Goal: Task Accomplishment & Management: Use online tool/utility

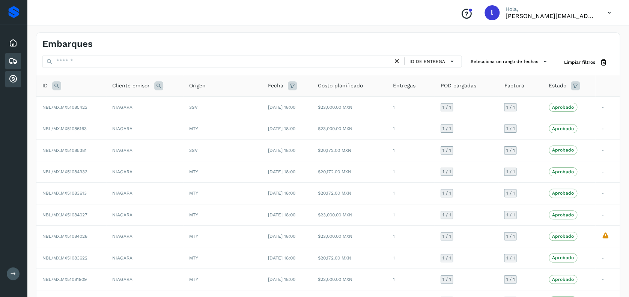
click at [15, 77] on icon at bounding box center [13, 79] width 9 height 9
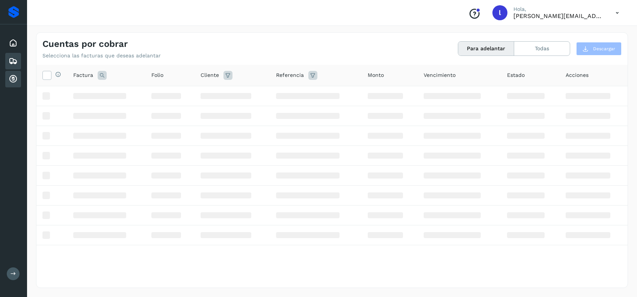
click at [13, 60] on icon at bounding box center [13, 61] width 9 height 9
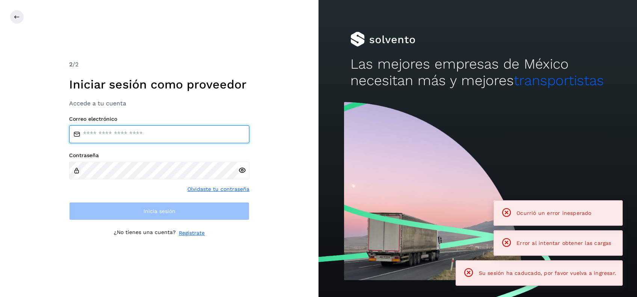
type input "**********"
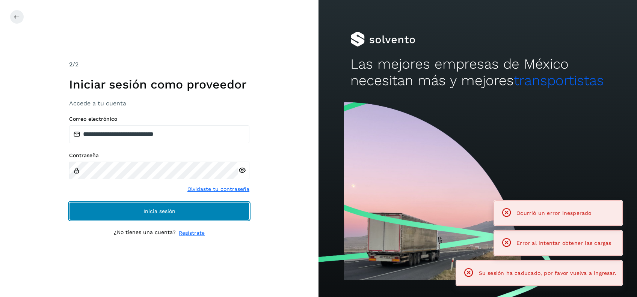
click at [187, 212] on button "Inicia sesión" at bounding box center [159, 211] width 180 height 18
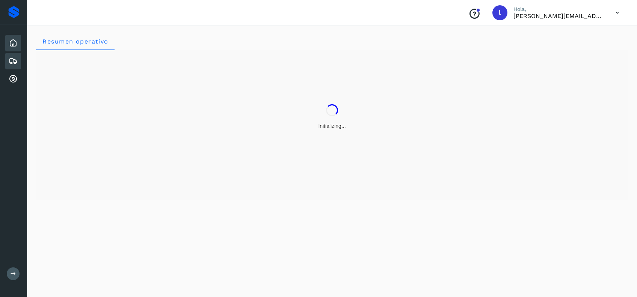
click at [17, 60] on icon at bounding box center [13, 61] width 9 height 9
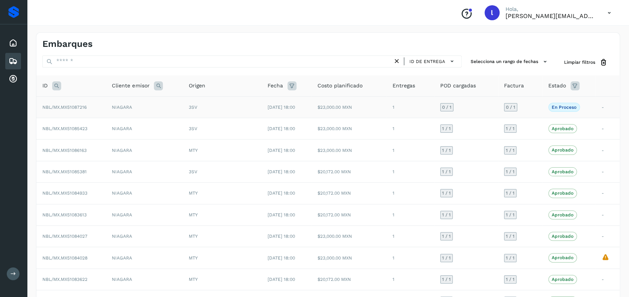
click at [213, 108] on div "3SV" at bounding box center [222, 107] width 67 height 7
click at [164, 109] on td "NIAGARA" at bounding box center [144, 106] width 77 height 21
click at [238, 105] on div "3SV" at bounding box center [222, 107] width 67 height 7
click at [98, 111] on td "NBL/MX.MX51087216" at bounding box center [70, 106] width 69 height 21
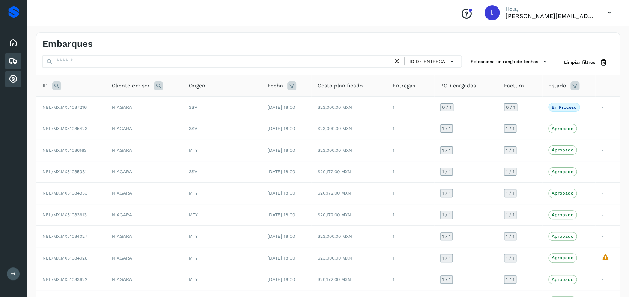
click at [15, 75] on icon at bounding box center [13, 79] width 9 height 9
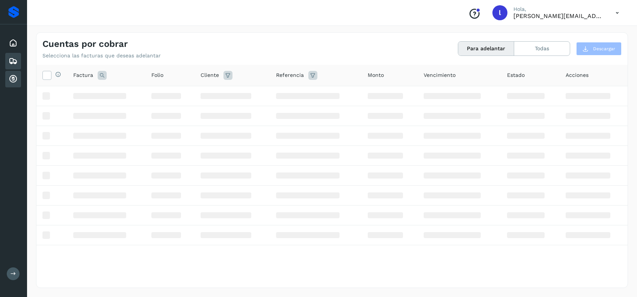
click at [11, 65] on icon at bounding box center [13, 61] width 9 height 9
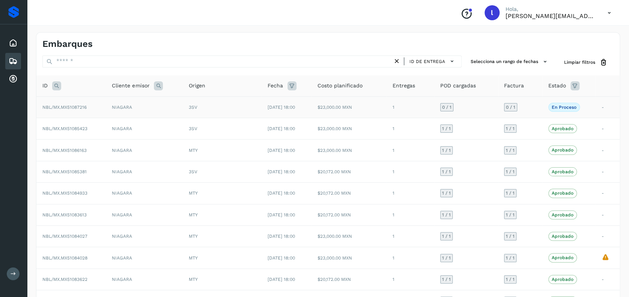
click at [158, 106] on td "NIAGARA" at bounding box center [144, 106] width 77 height 21
click at [414, 108] on td "1" at bounding box center [411, 106] width 48 height 21
click at [153, 104] on td "NIAGARA" at bounding box center [144, 106] width 77 height 21
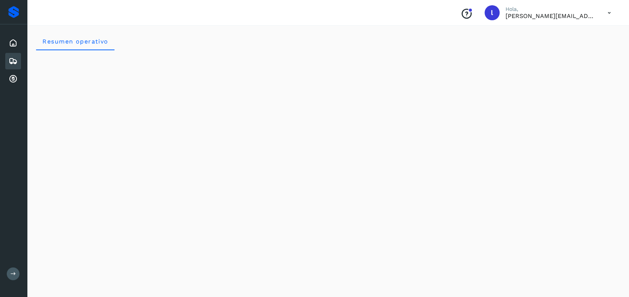
click at [12, 63] on icon at bounding box center [13, 61] width 9 height 9
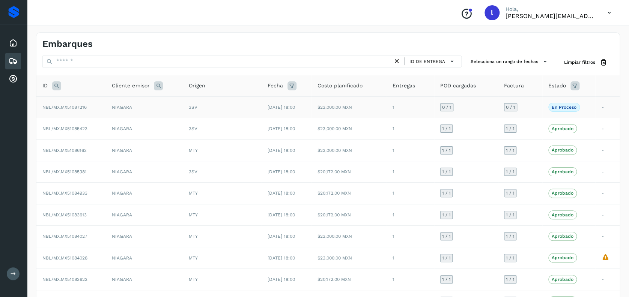
click at [159, 112] on td "NIAGARA" at bounding box center [144, 106] width 77 height 21
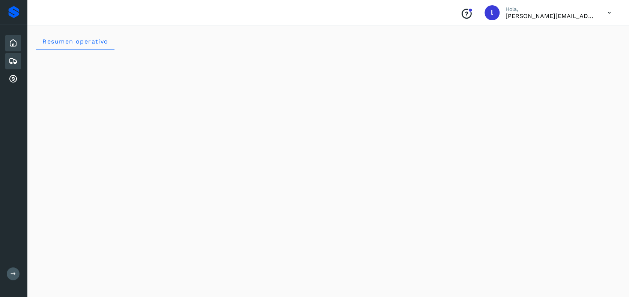
click at [13, 57] on icon at bounding box center [13, 61] width 9 height 9
click at [13, 62] on icon at bounding box center [13, 61] width 9 height 9
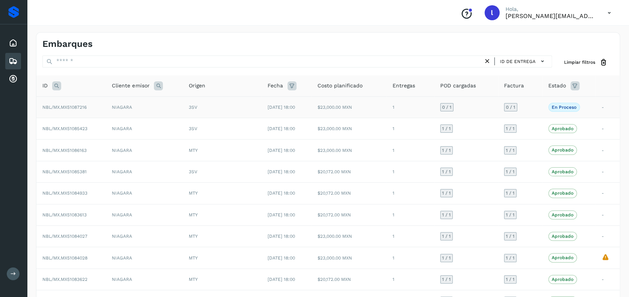
click at [155, 107] on td "NIAGARA" at bounding box center [144, 106] width 77 height 21
click at [79, 106] on span "NBL/MX.MX51087216" at bounding box center [64, 107] width 44 height 5
click at [74, 107] on span "NBL/MX.MX51087216" at bounding box center [64, 107] width 44 height 5
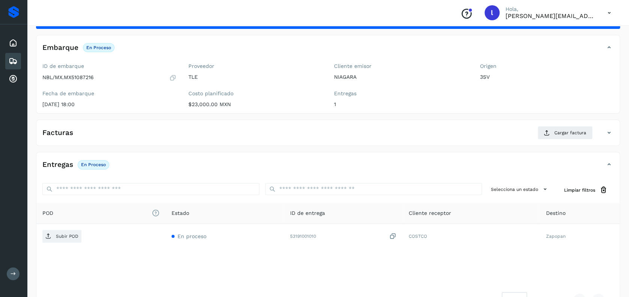
scroll to position [50, 0]
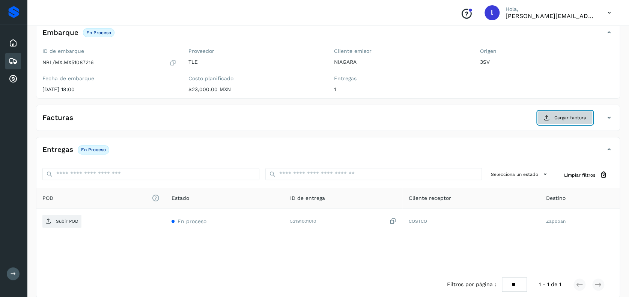
click at [576, 120] on span "Cargar factura" at bounding box center [570, 117] width 32 height 7
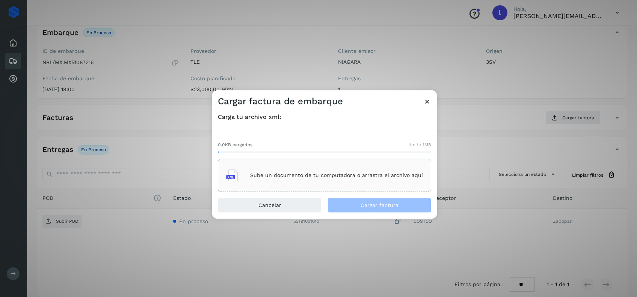
click at [294, 172] on p "Sube un documento de tu computadora o arrastra el archivo aquí" at bounding box center [336, 175] width 173 height 6
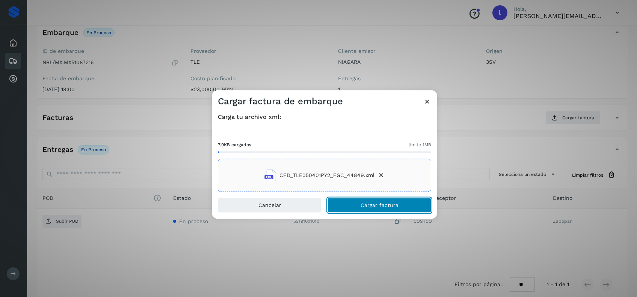
click at [357, 203] on button "Cargar factura" at bounding box center [379, 205] width 104 height 15
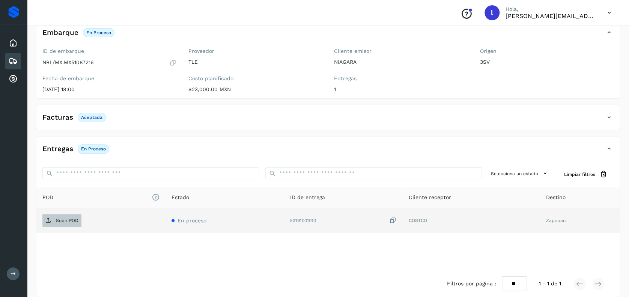
click at [67, 218] on p "Subir POD" at bounding box center [67, 220] width 23 height 5
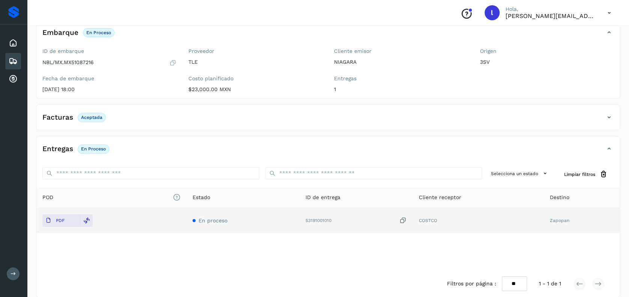
click at [9, 61] on icon at bounding box center [13, 61] width 9 height 9
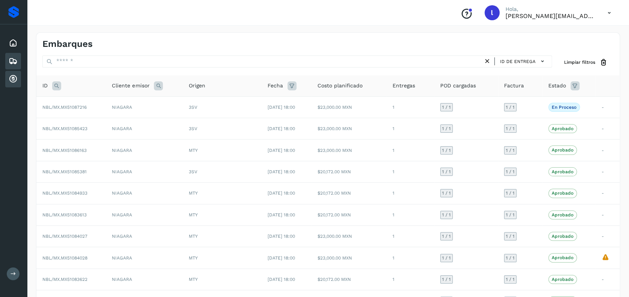
click at [18, 80] on div "Cuentas por cobrar" at bounding box center [13, 79] width 16 height 17
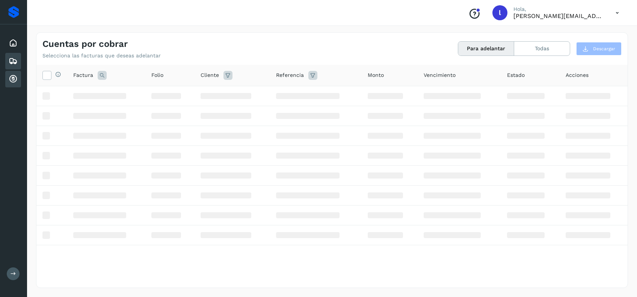
click at [14, 59] on icon at bounding box center [13, 61] width 9 height 9
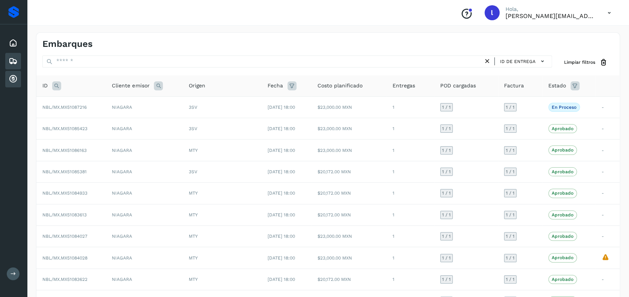
click at [17, 76] on icon at bounding box center [13, 79] width 9 height 9
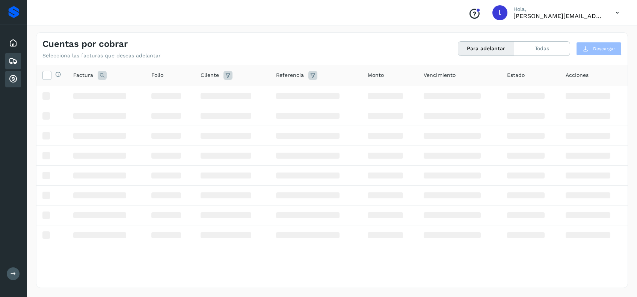
click at [11, 62] on icon at bounding box center [13, 61] width 9 height 9
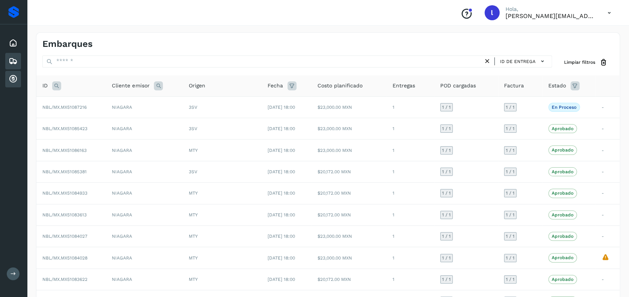
click at [10, 72] on div "Cuentas por cobrar" at bounding box center [13, 79] width 16 height 17
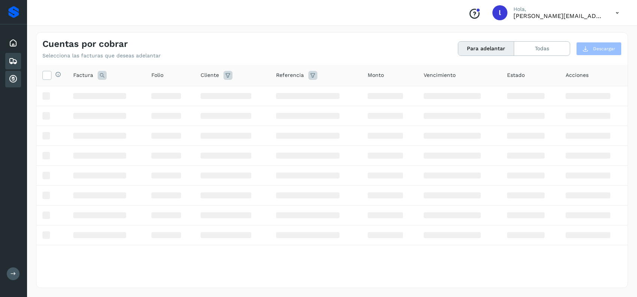
click at [9, 60] on icon at bounding box center [13, 61] width 9 height 9
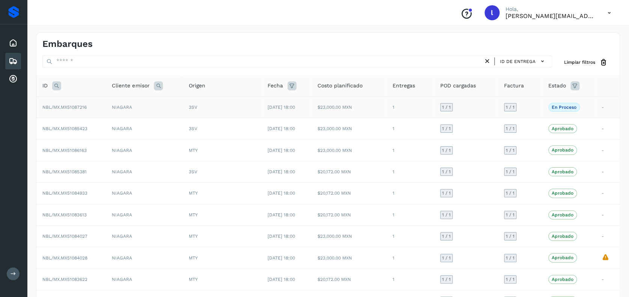
click at [233, 105] on div "3SV" at bounding box center [222, 107] width 67 height 7
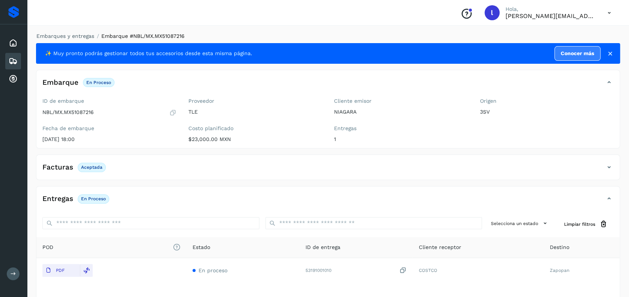
click at [16, 60] on icon at bounding box center [13, 61] width 9 height 9
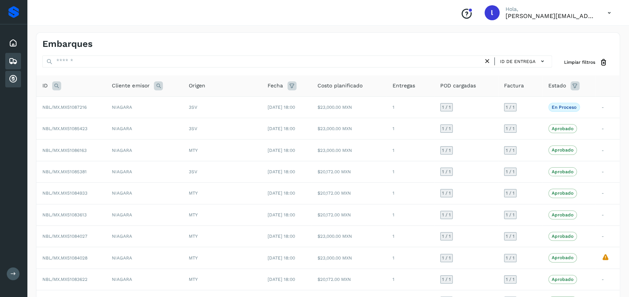
click at [17, 75] on icon at bounding box center [13, 79] width 9 height 9
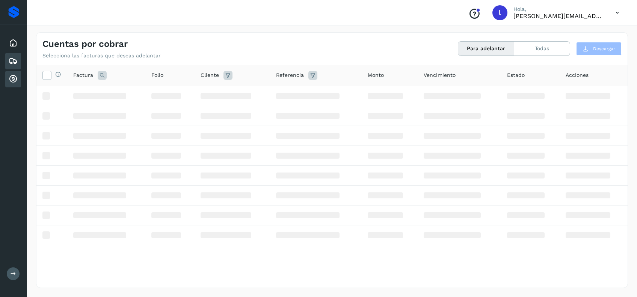
click at [12, 62] on icon at bounding box center [13, 61] width 9 height 9
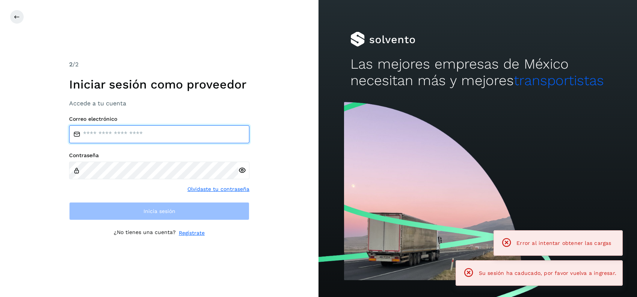
type input "**********"
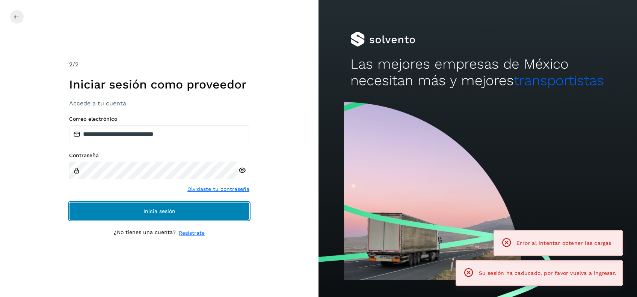
click at [157, 212] on span "Inicia sesión" at bounding box center [159, 211] width 32 height 5
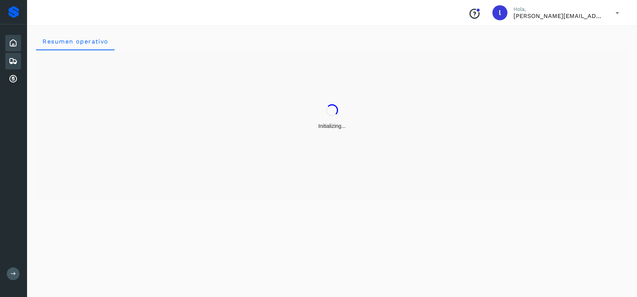
click at [14, 60] on icon at bounding box center [13, 61] width 9 height 9
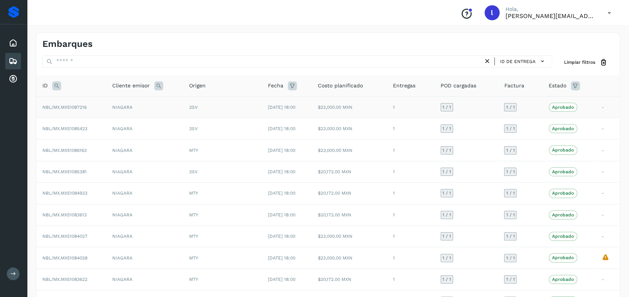
click at [151, 103] on td "NIAGARA" at bounding box center [144, 106] width 77 height 21
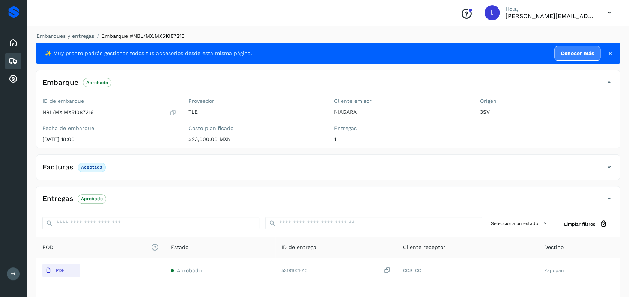
click at [15, 60] on icon at bounding box center [13, 61] width 9 height 9
